Goal: Navigation & Orientation: Find specific page/section

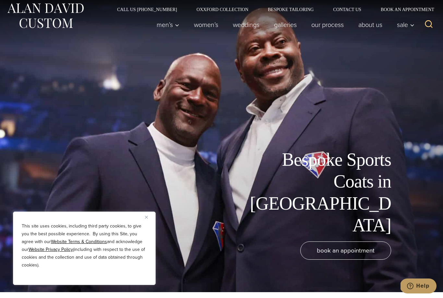
click at [30, 100] on div "Bespoke Sports Coats in [GEOGRAPHIC_DATA] book an appointment" at bounding box center [221, 143] width 443 height 298
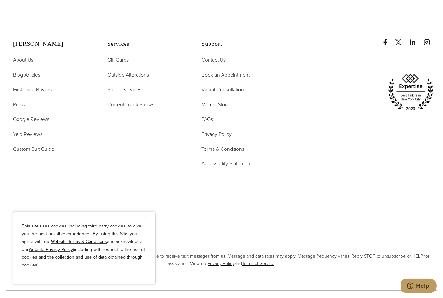
scroll to position [4060, 0]
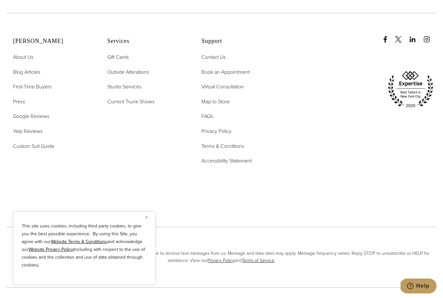
click at [26, 61] on span "About Us" at bounding box center [23, 56] width 20 height 7
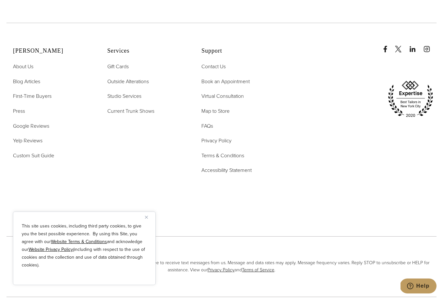
scroll to position [2839, 0]
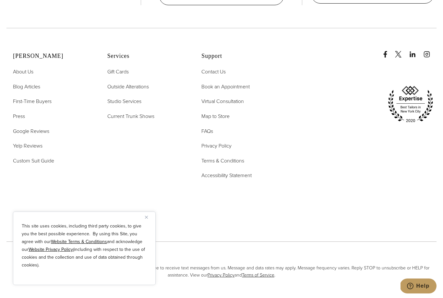
click at [224, 120] on span "Map to Store" at bounding box center [216, 115] width 28 height 7
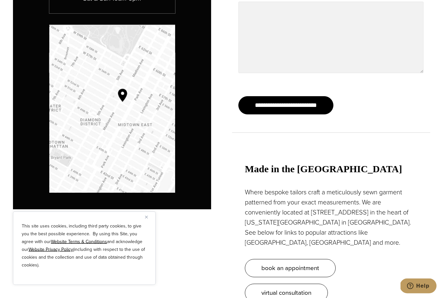
scroll to position [539, 0]
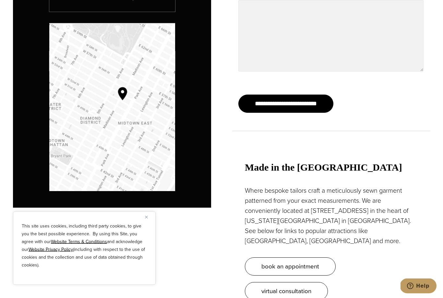
click at [81, 107] on img "Map to Alan David Custom" at bounding box center [112, 107] width 126 height 168
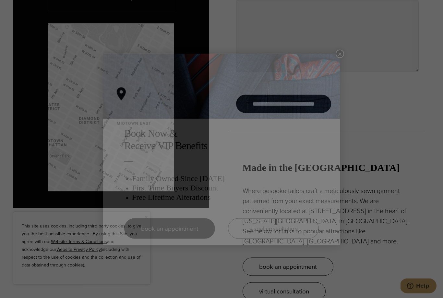
scroll to position [550, 0]
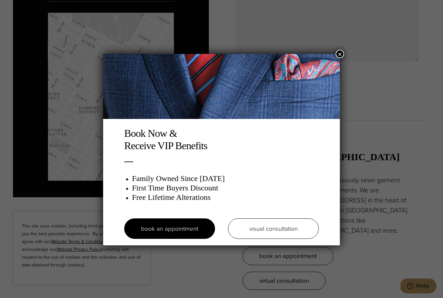
click at [340, 54] on button "×" at bounding box center [340, 54] width 8 height 8
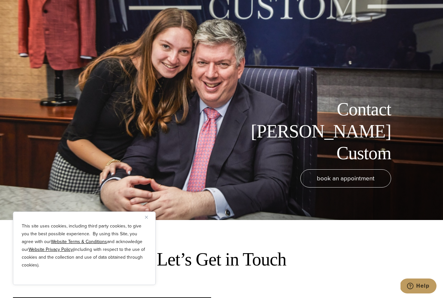
scroll to position [0, 0]
